Goal: Contribute content: Add original content to the website for others to see

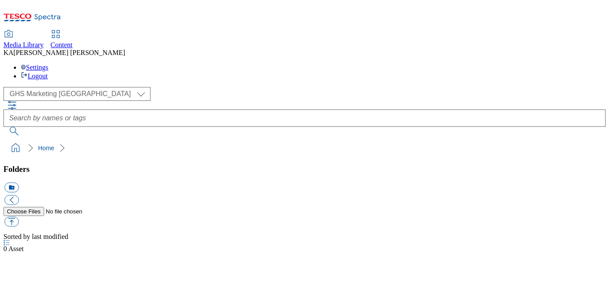
select select "flare-ghs-mktg"
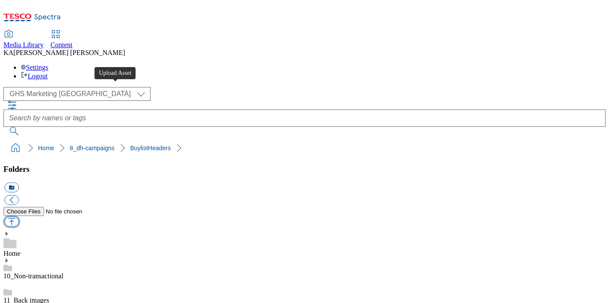
click at [19, 217] on button "button" at bounding box center [11, 222] width 14 height 10
type input "C:\fakepath\1759227885782-ad542417_ROI_Brillo_LegoBrand_H_1184x333_V1.jpg"
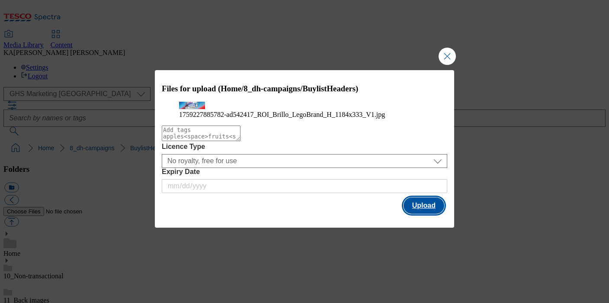
click at [422, 214] on button "Upload" at bounding box center [424, 205] width 41 height 16
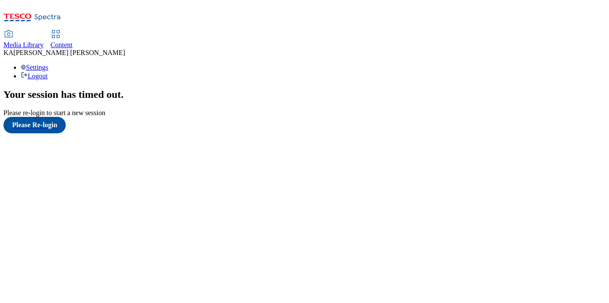
click at [73, 41] on span "Content" at bounding box center [62, 44] width 22 height 7
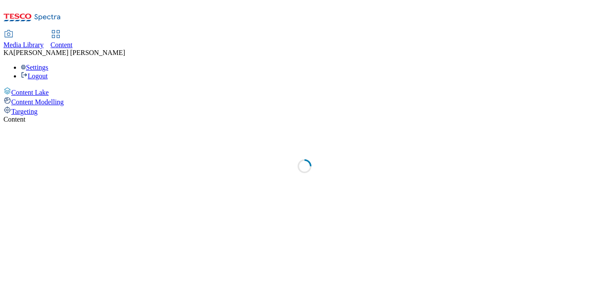
select select "ghs-[GEOGRAPHIC_DATA]"
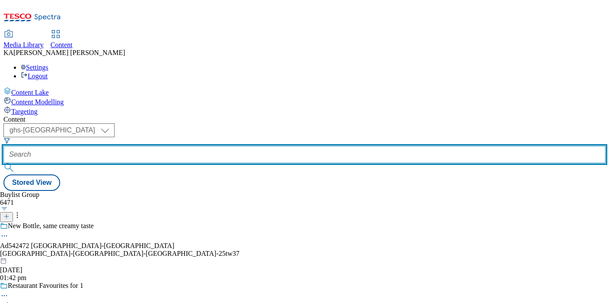
click at [206, 146] on input "text" at bounding box center [304, 154] width 603 height 17
paste input "boyne-valley-[GEOGRAPHIC_DATA]-25tw32"
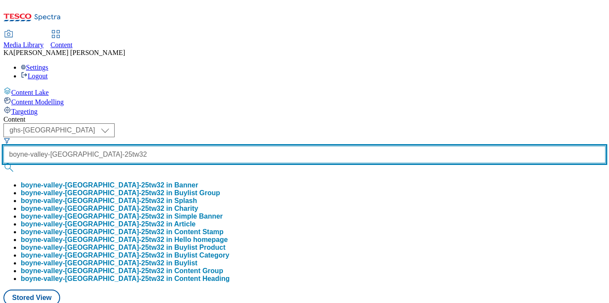
type input "boyne-valley-[GEOGRAPHIC_DATA]-25tw32"
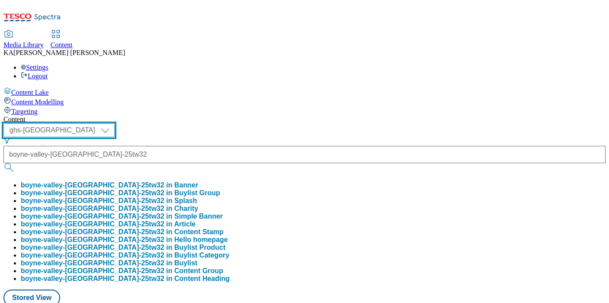
click at [115, 123] on select "ghs-roi ghs-[GEOGRAPHIC_DATA]" at bounding box center [58, 130] width 111 height 14
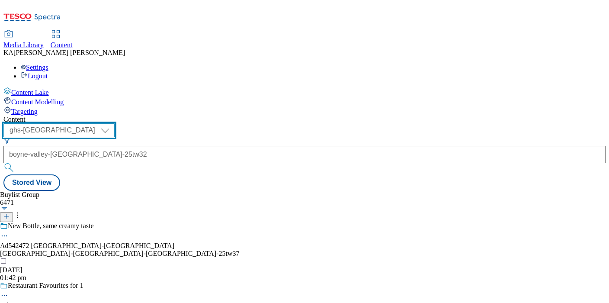
select select "ghs-roi"
click at [113, 123] on select "ghs-roi ghs-[GEOGRAPHIC_DATA]" at bounding box center [58, 130] width 111 height 14
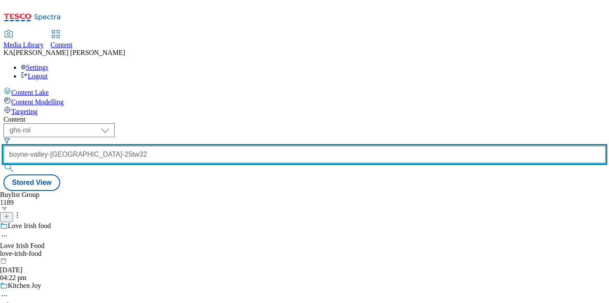
click at [218, 146] on input "boyne-valley-[GEOGRAPHIC_DATA]-25tw32" at bounding box center [304, 154] width 603 height 17
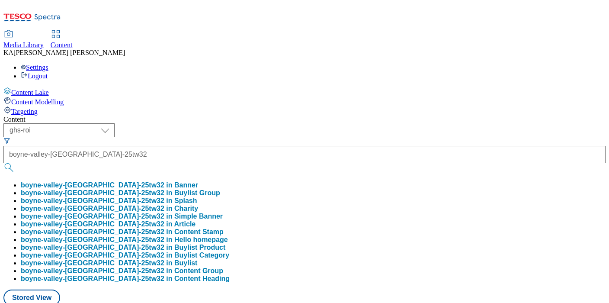
click at [208, 189] on button "boyne-valley-brillo-25tw32 in Buylist Group" at bounding box center [121, 193] width 200 height 8
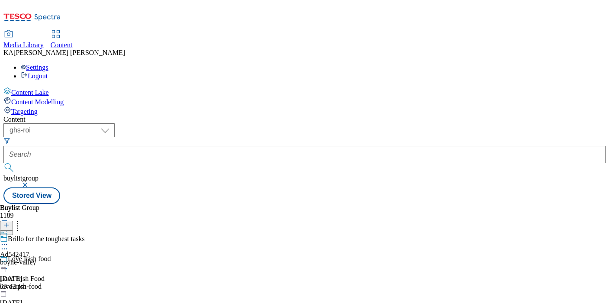
click at [9, 240] on icon at bounding box center [4, 244] width 9 height 9
click at [37, 260] on span "Edit" at bounding box center [32, 263] width 10 height 6
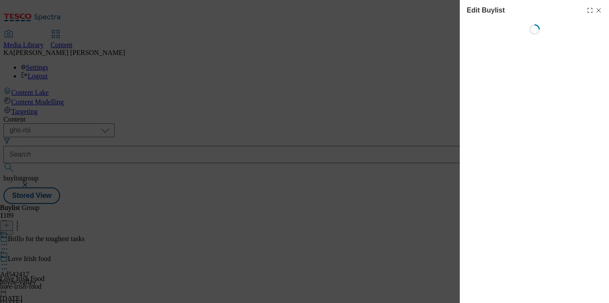
select select "tactical"
select select "supplier funded short term 1-3 weeks"
select select "dunnhumby"
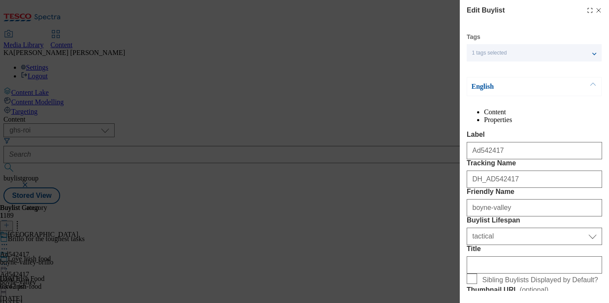
select select "Banner"
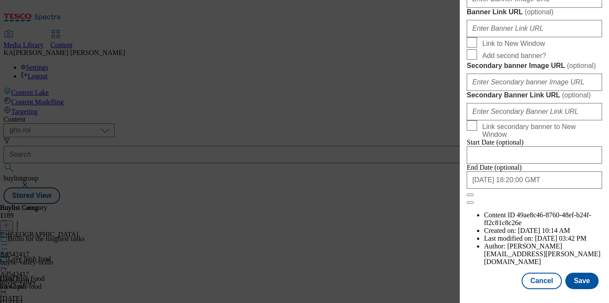
scroll to position [843, 0]
paste input "[URL][DOMAIN_NAME]"
type input "[URL][DOMAIN_NAME]"
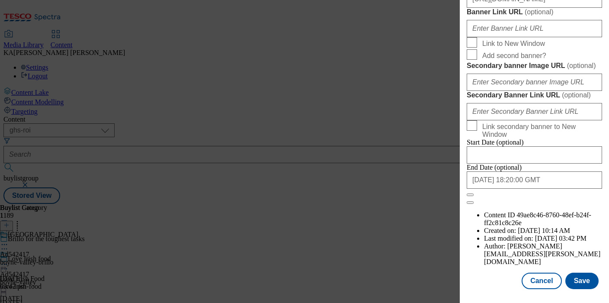
scroll to position [0, 0]
click at [585, 278] on button "Save" at bounding box center [582, 281] width 33 height 16
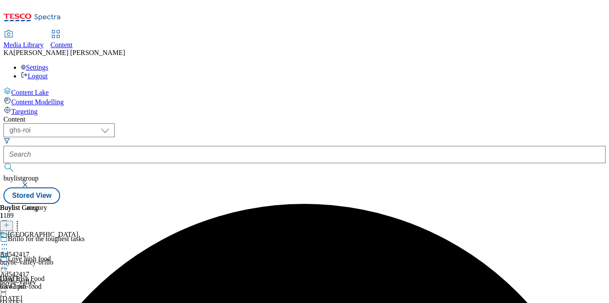
click at [9, 260] on icon at bounding box center [4, 264] width 9 height 9
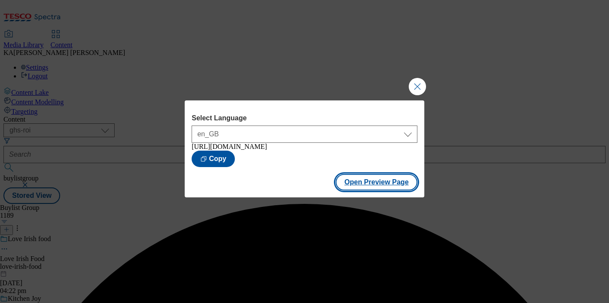
click at [355, 187] on button "Open Preview Page" at bounding box center [377, 182] width 82 height 16
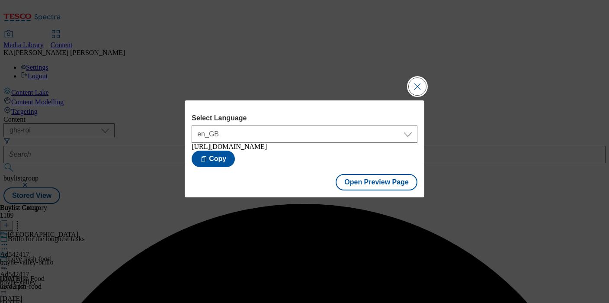
click at [422, 86] on button "Close Modal" at bounding box center [417, 86] width 17 height 17
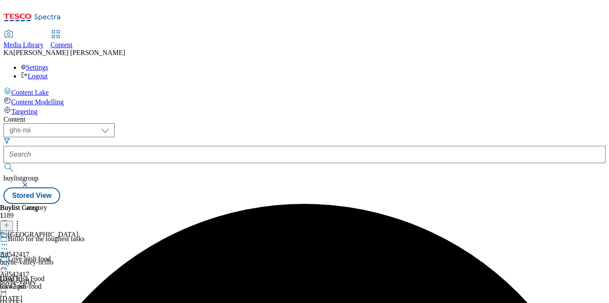
click at [9, 260] on icon at bounding box center [4, 264] width 9 height 9
